Goal: Task Accomplishment & Management: Manage account settings

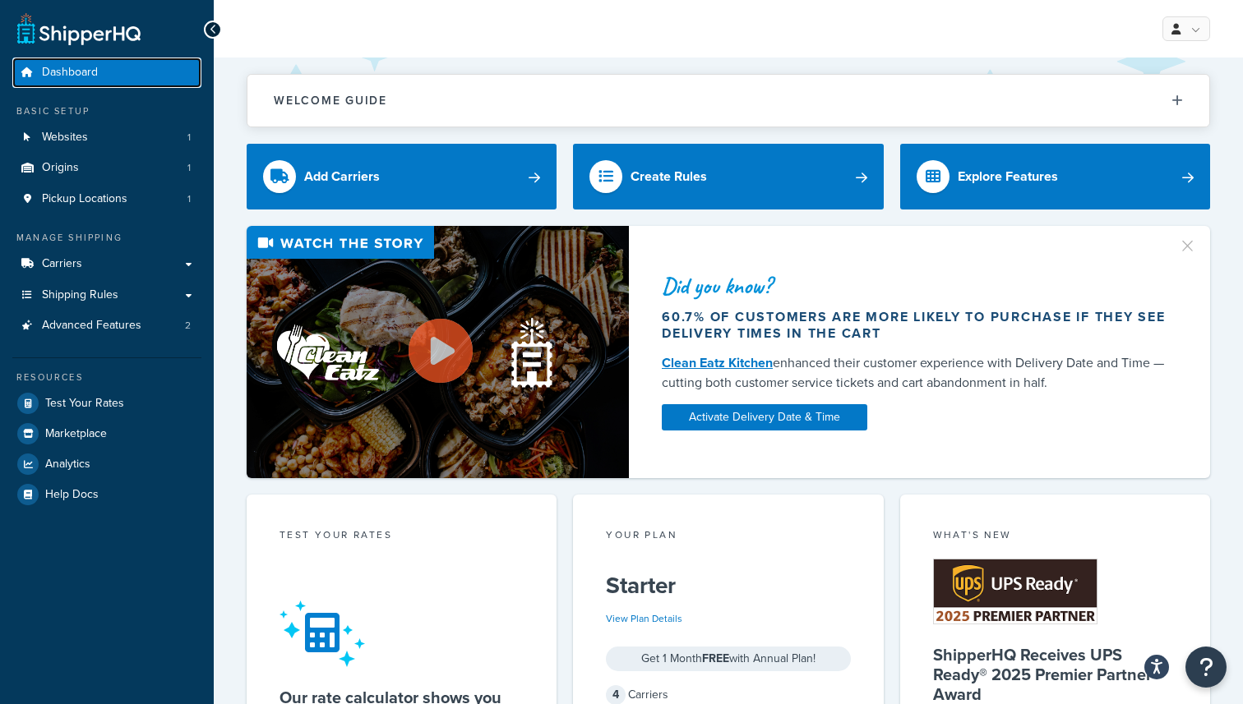
click at [81, 70] on span "Dashboard" at bounding box center [70, 73] width 56 height 14
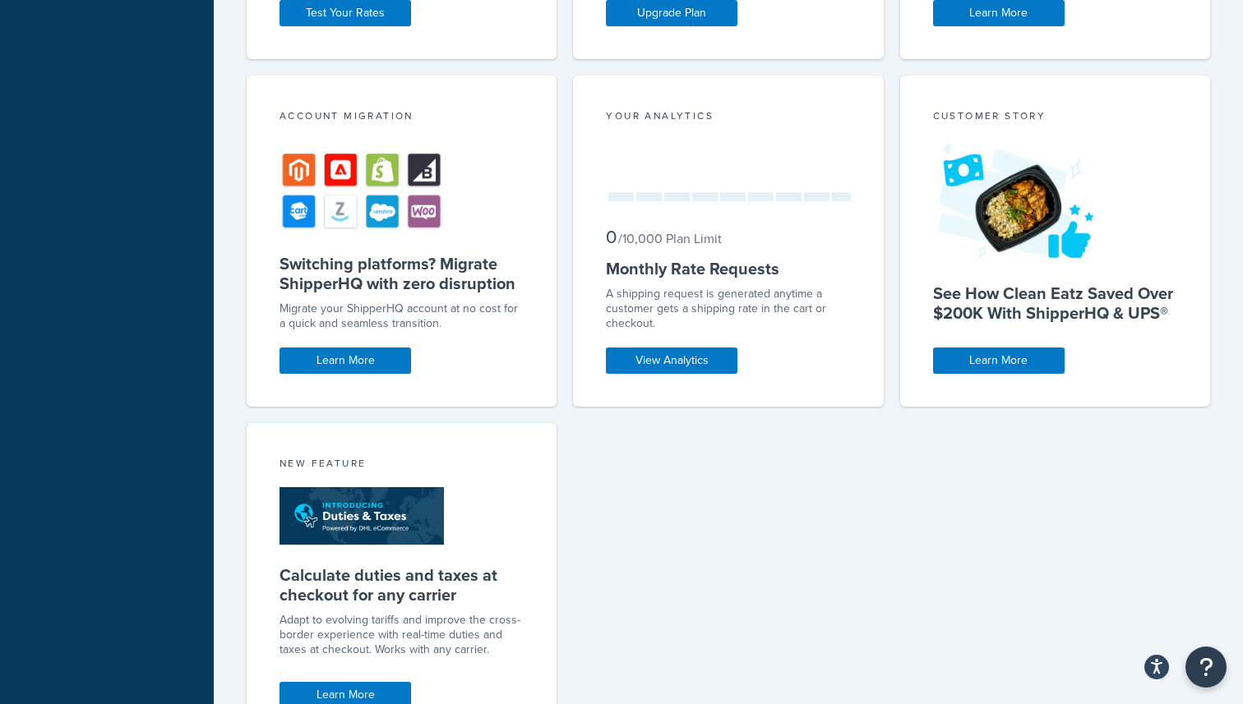
scroll to position [884, 0]
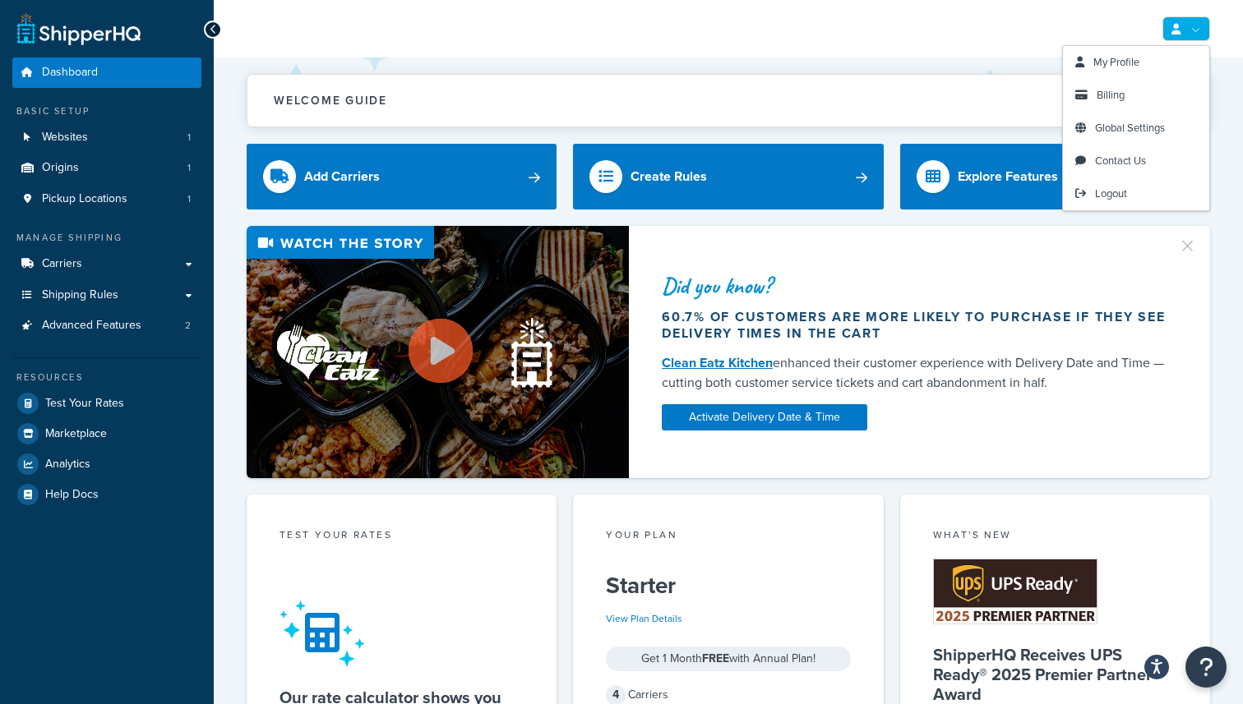
click at [1190, 33] on link at bounding box center [1186, 28] width 48 height 25
click at [1124, 103] on link "Billing" at bounding box center [1136, 95] width 146 height 33
click at [1116, 96] on span "Billing" at bounding box center [1110, 95] width 28 height 16
click at [1098, 94] on span "Billing" at bounding box center [1110, 95] width 28 height 16
click at [1078, 96] on icon at bounding box center [1081, 95] width 12 height 11
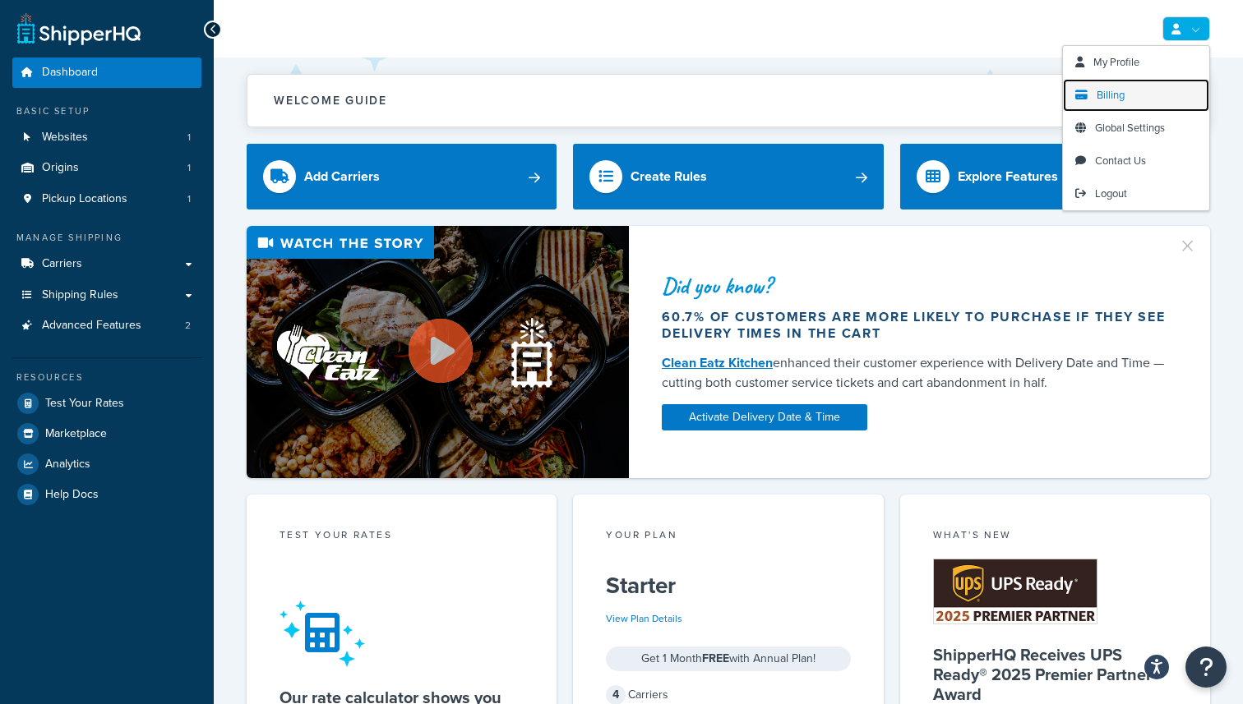
click at [1078, 96] on icon at bounding box center [1081, 95] width 12 height 11
click at [1110, 98] on span "Billing" at bounding box center [1110, 95] width 28 height 16
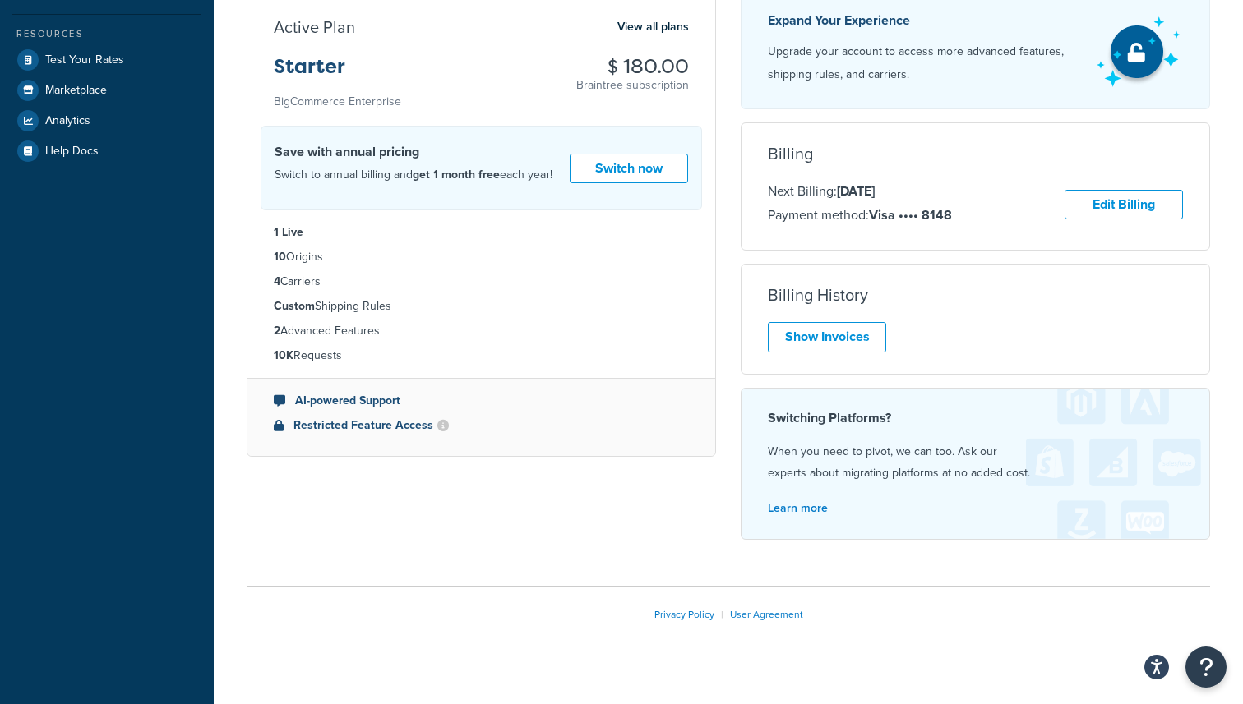
scroll to position [344, 0]
click at [1132, 202] on link "Edit Billing" at bounding box center [1123, 204] width 118 height 30
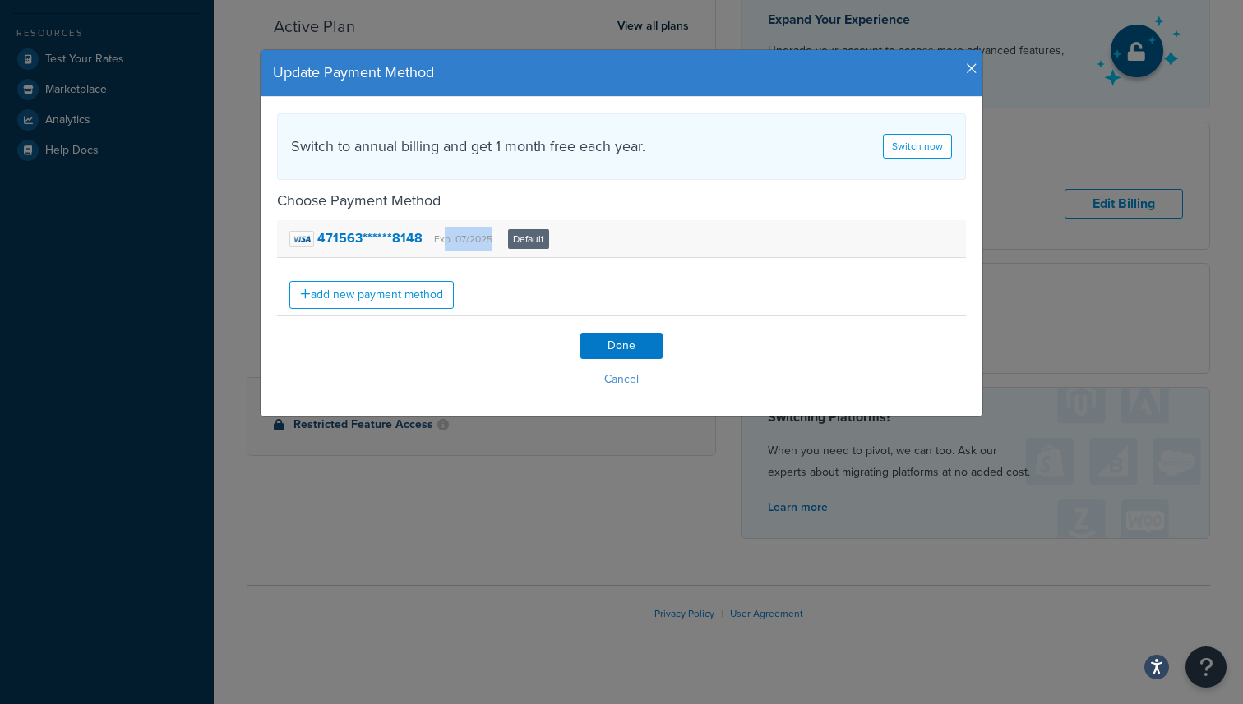
drag, startPoint x: 491, startPoint y: 243, endPoint x: 441, endPoint y: 248, distance: 49.6
click at [441, 244] on div "471563******8148 Exp. 07/2025 Default" at bounding box center [419, 239] width 260 height 24
click at [375, 298] on link "add new payment method" at bounding box center [371, 295] width 164 height 28
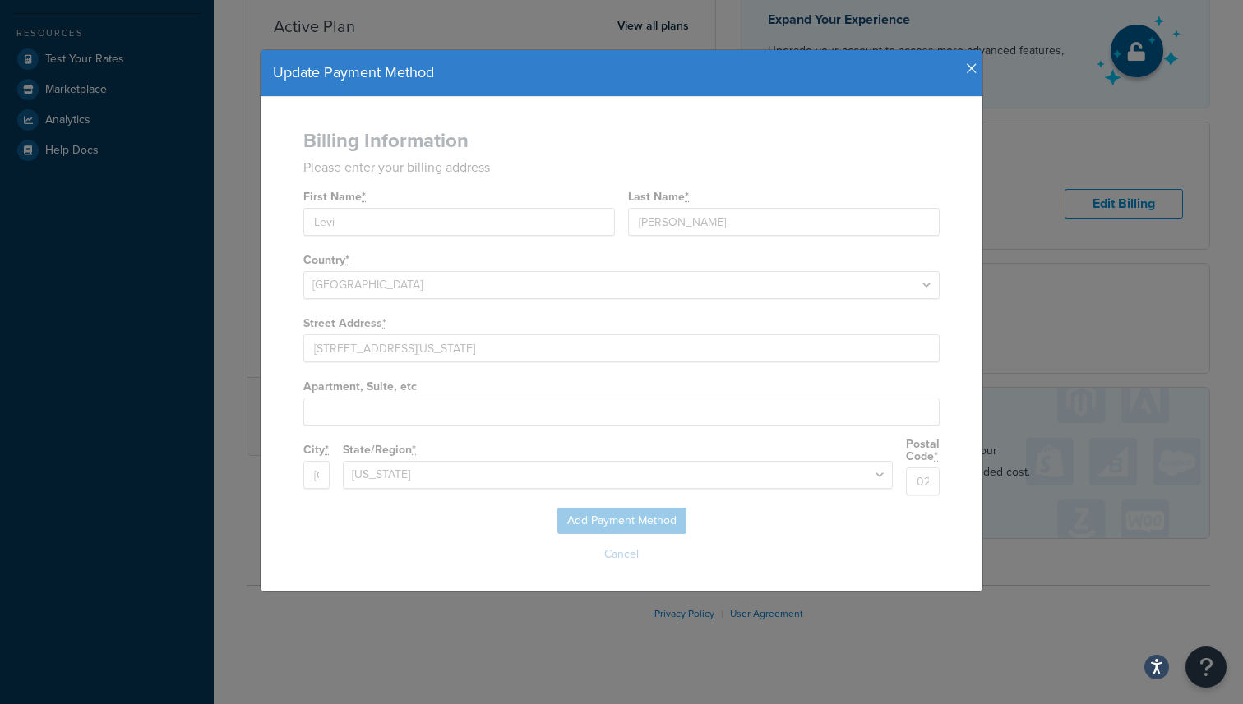
select select
